Goal: Information Seeking & Learning: Learn about a topic

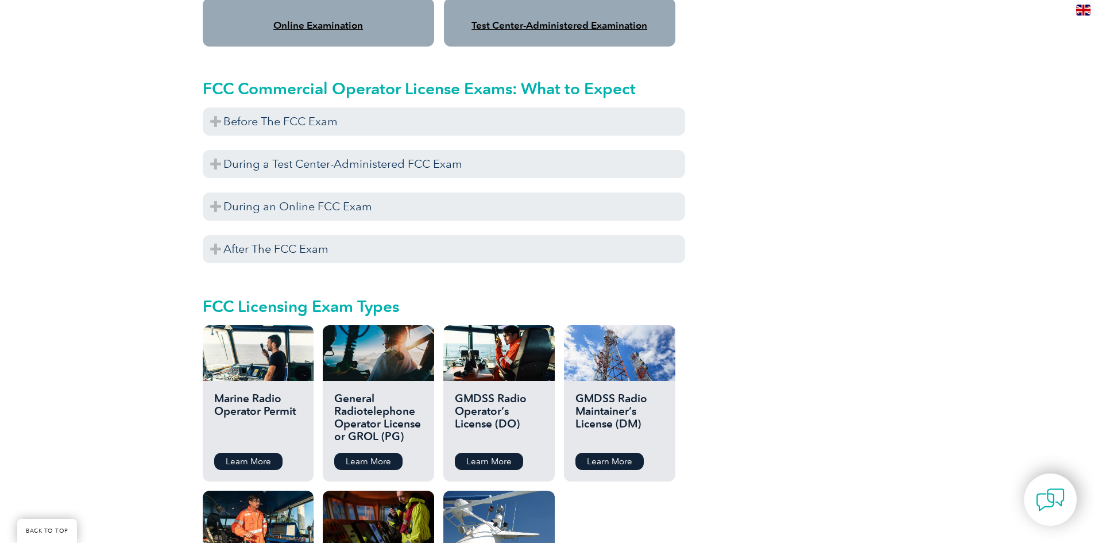
scroll to position [1091, 0]
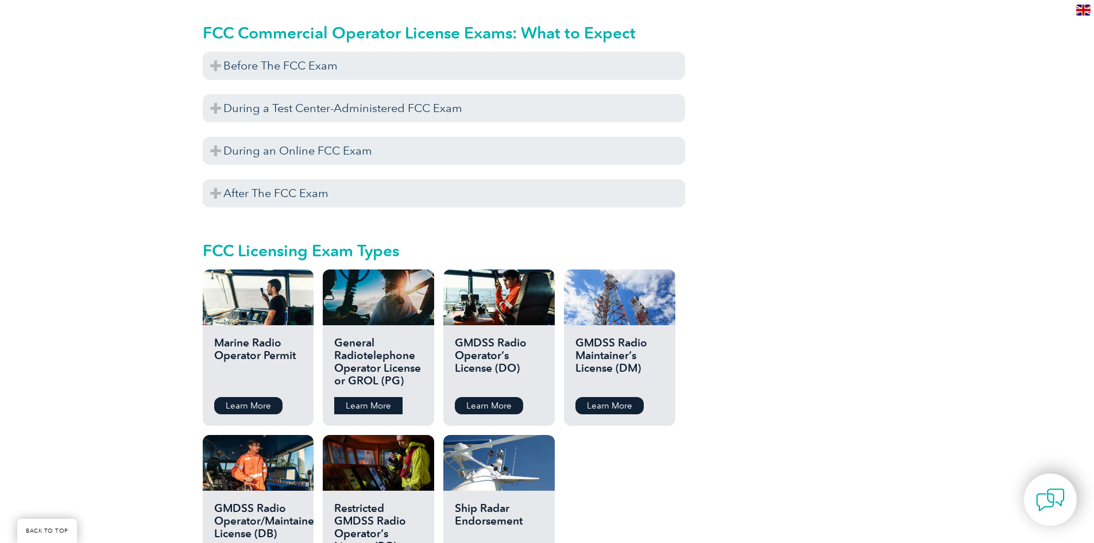
click at [366, 397] on link "Learn More" at bounding box center [368, 405] width 68 height 17
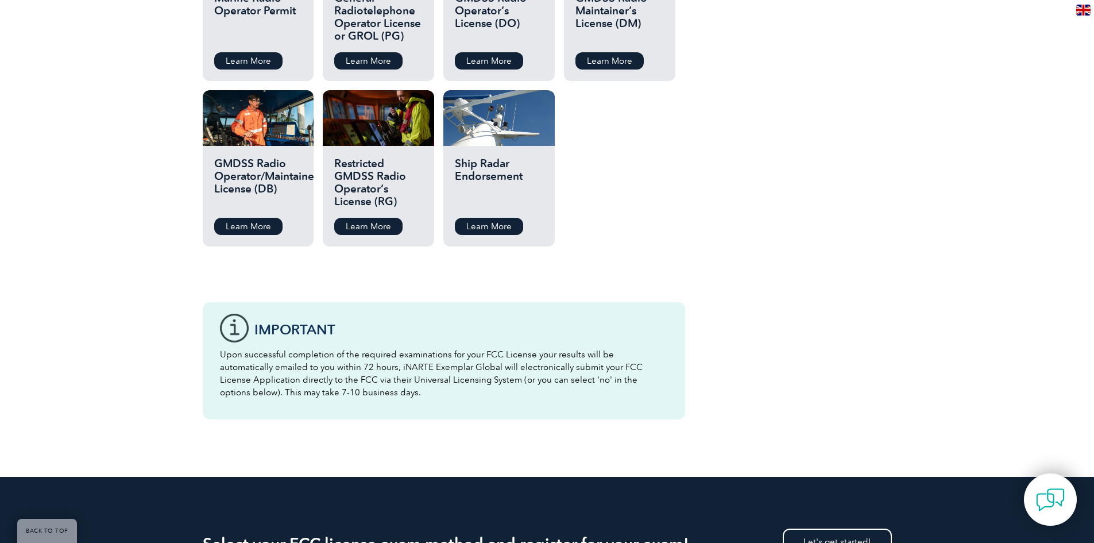
scroll to position [1033, 0]
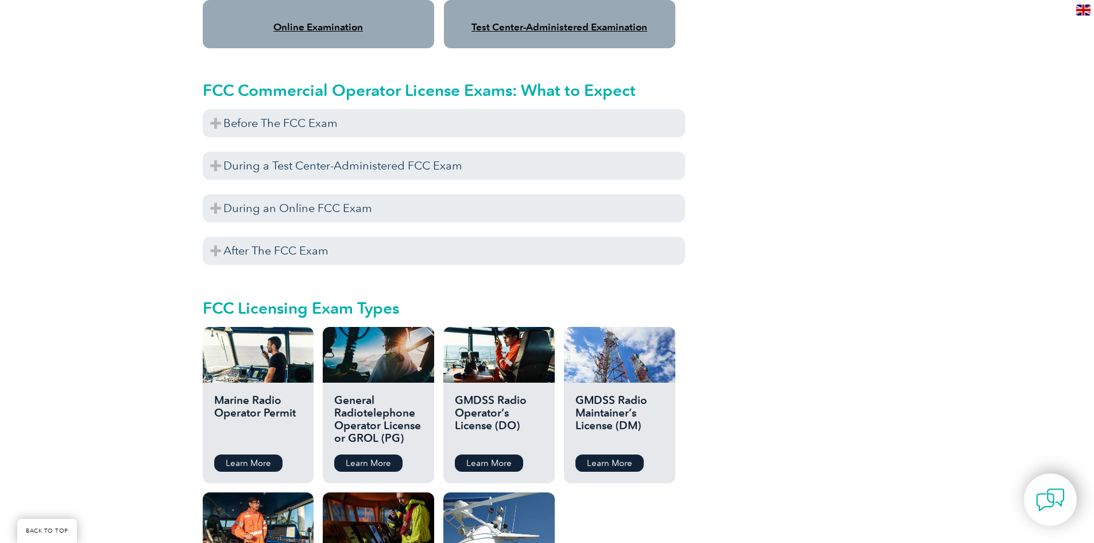
click at [362, 427] on h2 "General Radiotelephone Operator License or GROL (PG)" at bounding box center [378, 420] width 88 height 52
copy h2 "GROL"
